Goal: Transaction & Acquisition: Purchase product/service

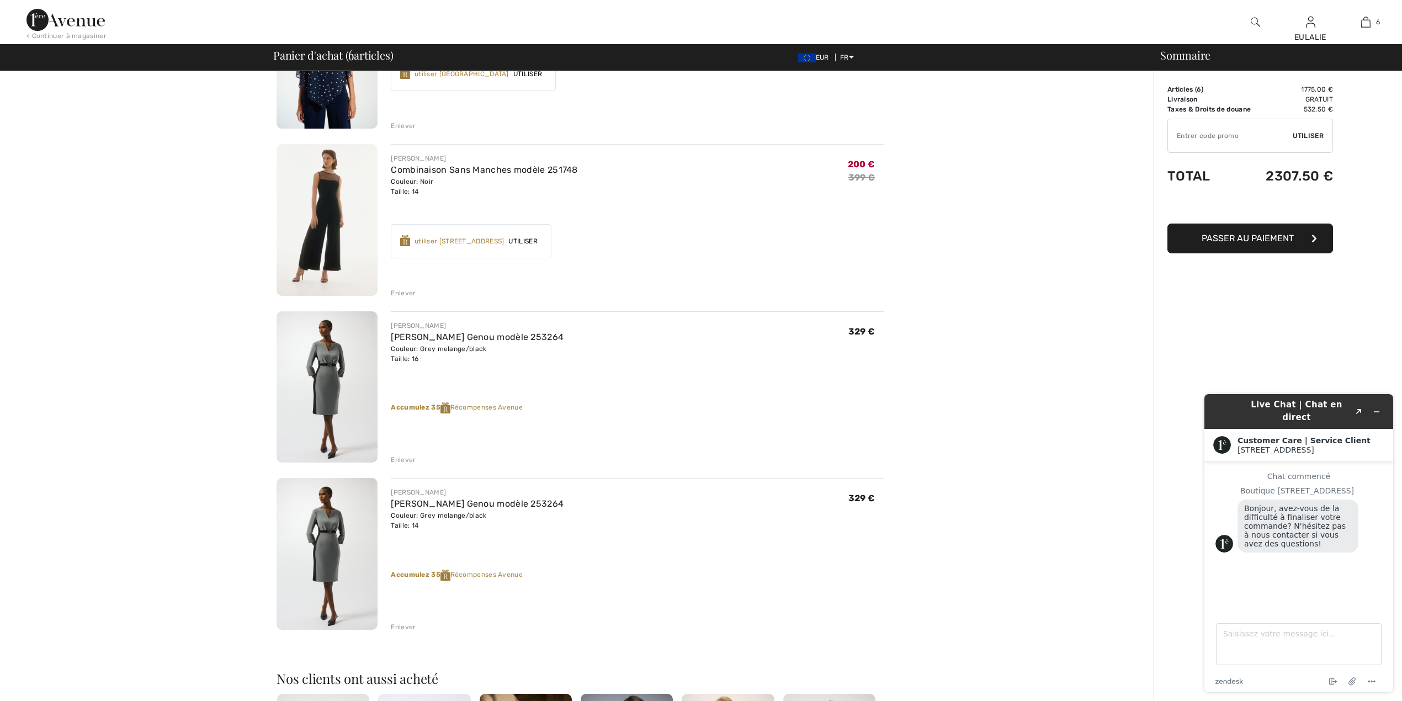
scroll to position [515, 0]
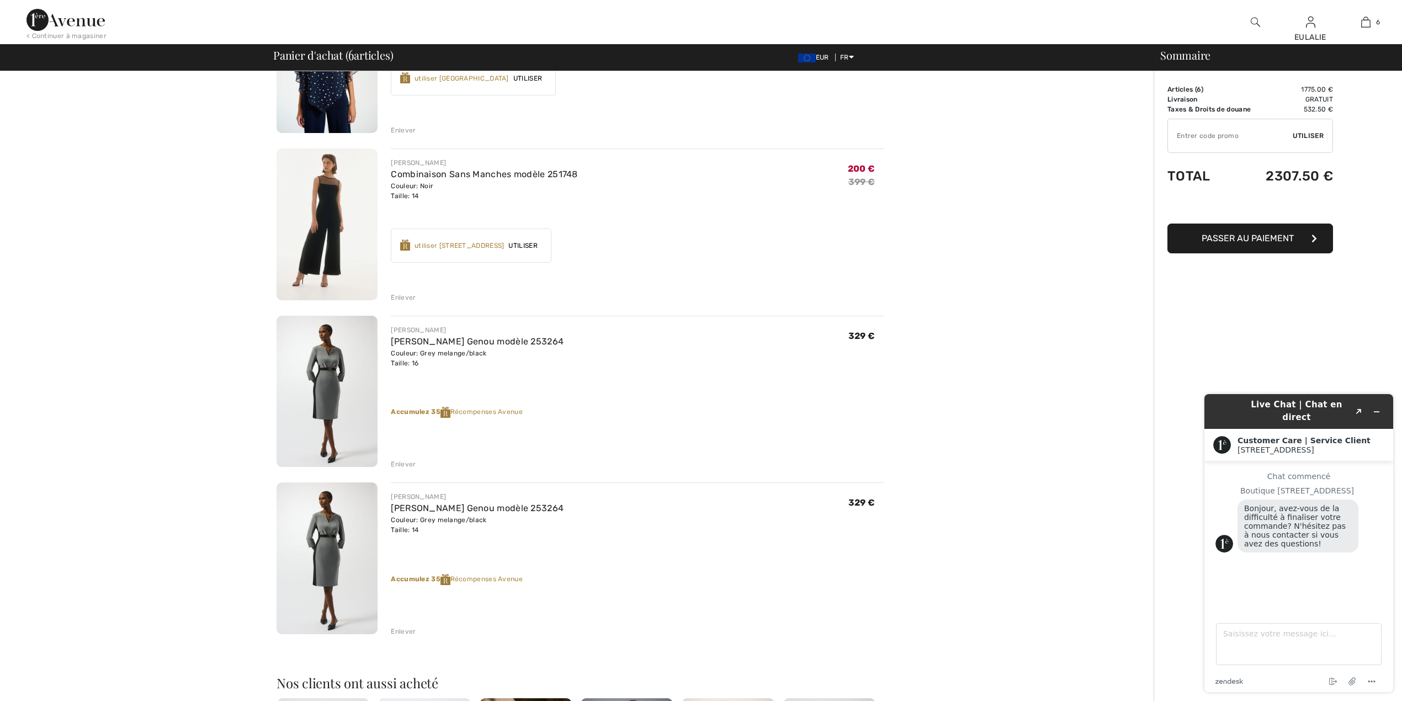
click at [334, 363] on img at bounding box center [326, 392] width 101 height 152
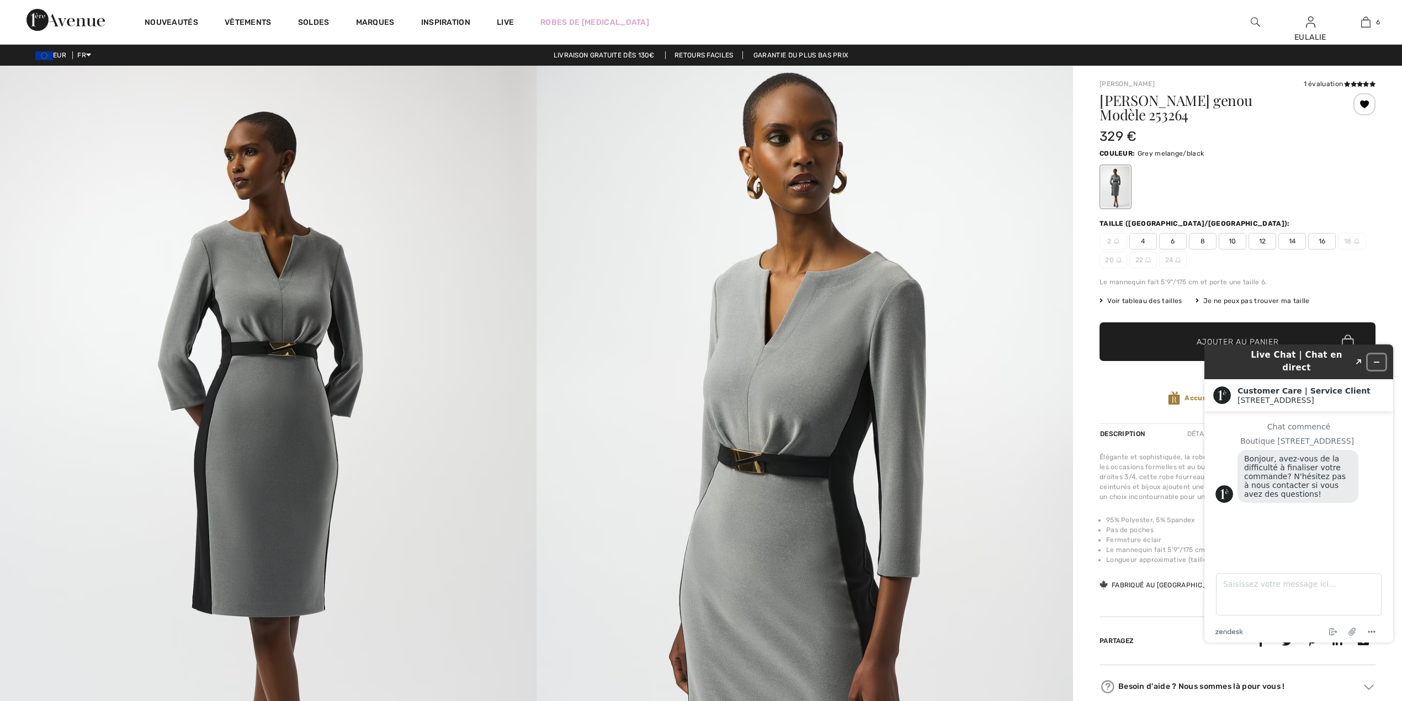
click at [1376, 360] on icon "Réduire le widget" at bounding box center [1376, 362] width 8 height 8
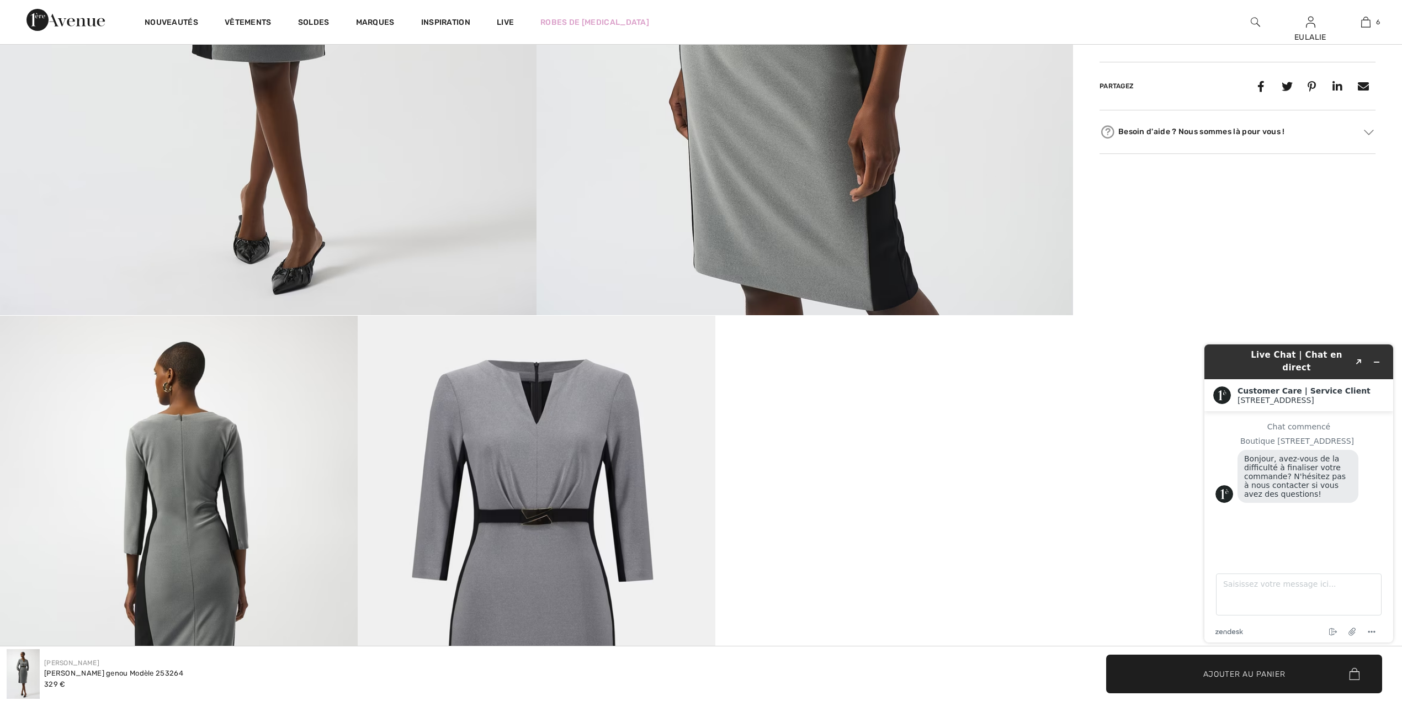
scroll to position [662, 0]
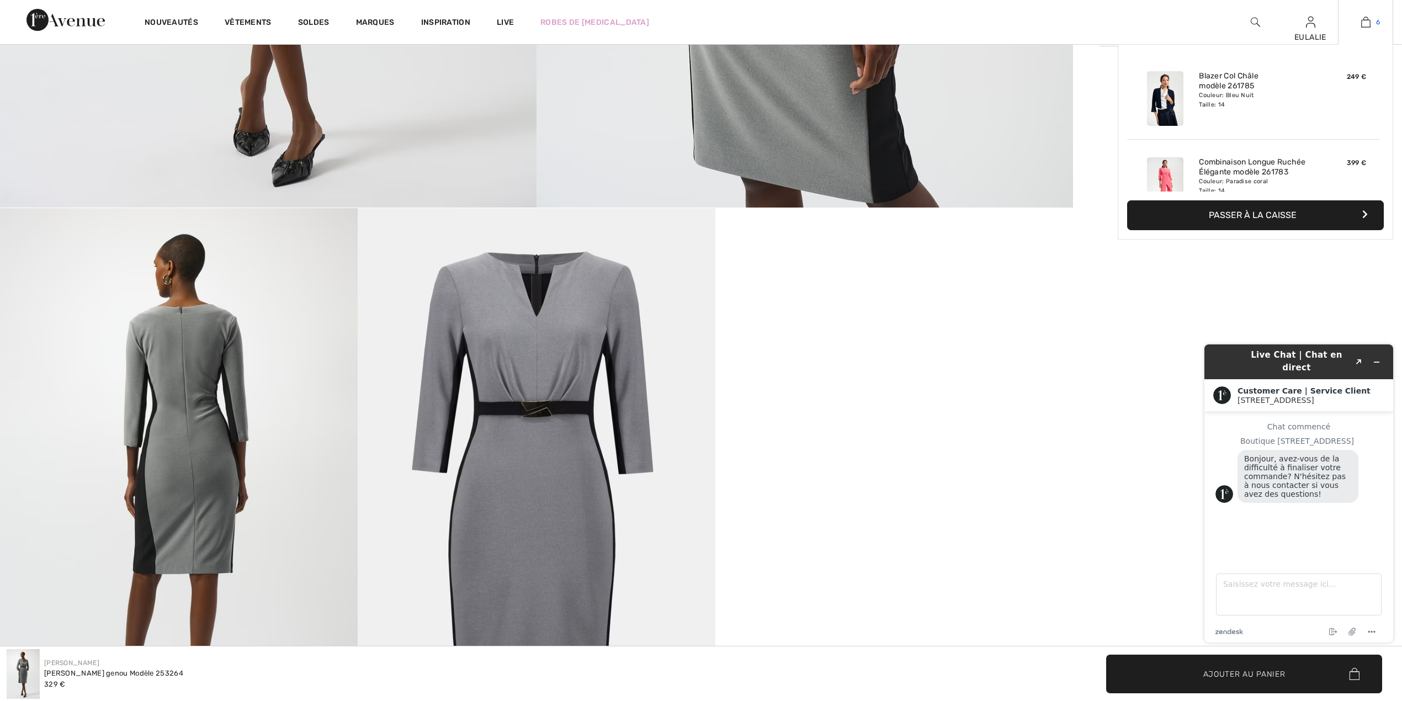
click at [1358, 25] on link "6" at bounding box center [1365, 21] width 54 height 13
